Goal: Book appointment/travel/reservation

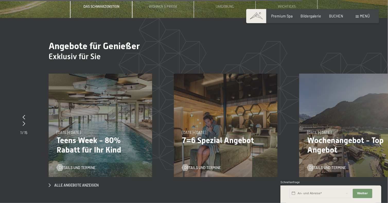
scroll to position [1982, 0]
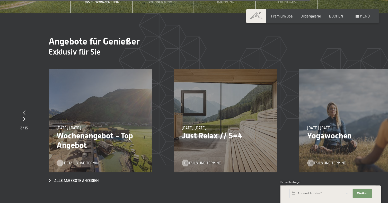
click at [70, 161] on span "Details und Termine" at bounding box center [82, 163] width 37 height 5
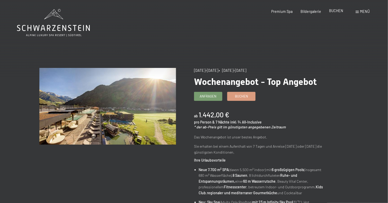
click at [337, 10] on span "BUCHEN" at bounding box center [336, 10] width 14 height 4
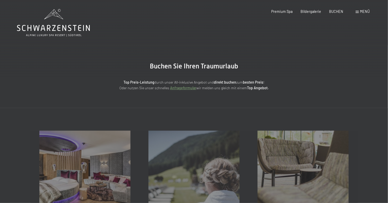
scroll to position [128, 0]
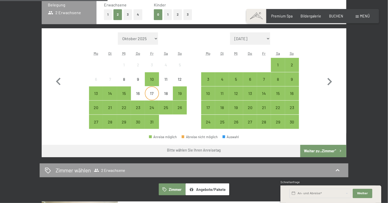
click at [156, 92] on div "17" at bounding box center [151, 97] width 13 height 13
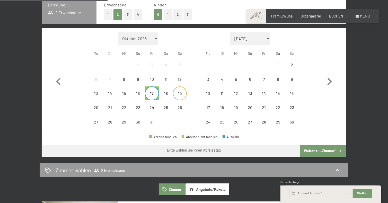
click at [179, 91] on div "19" at bounding box center [180, 97] width 13 height 13
